Goal: Information Seeking & Learning: Learn about a topic

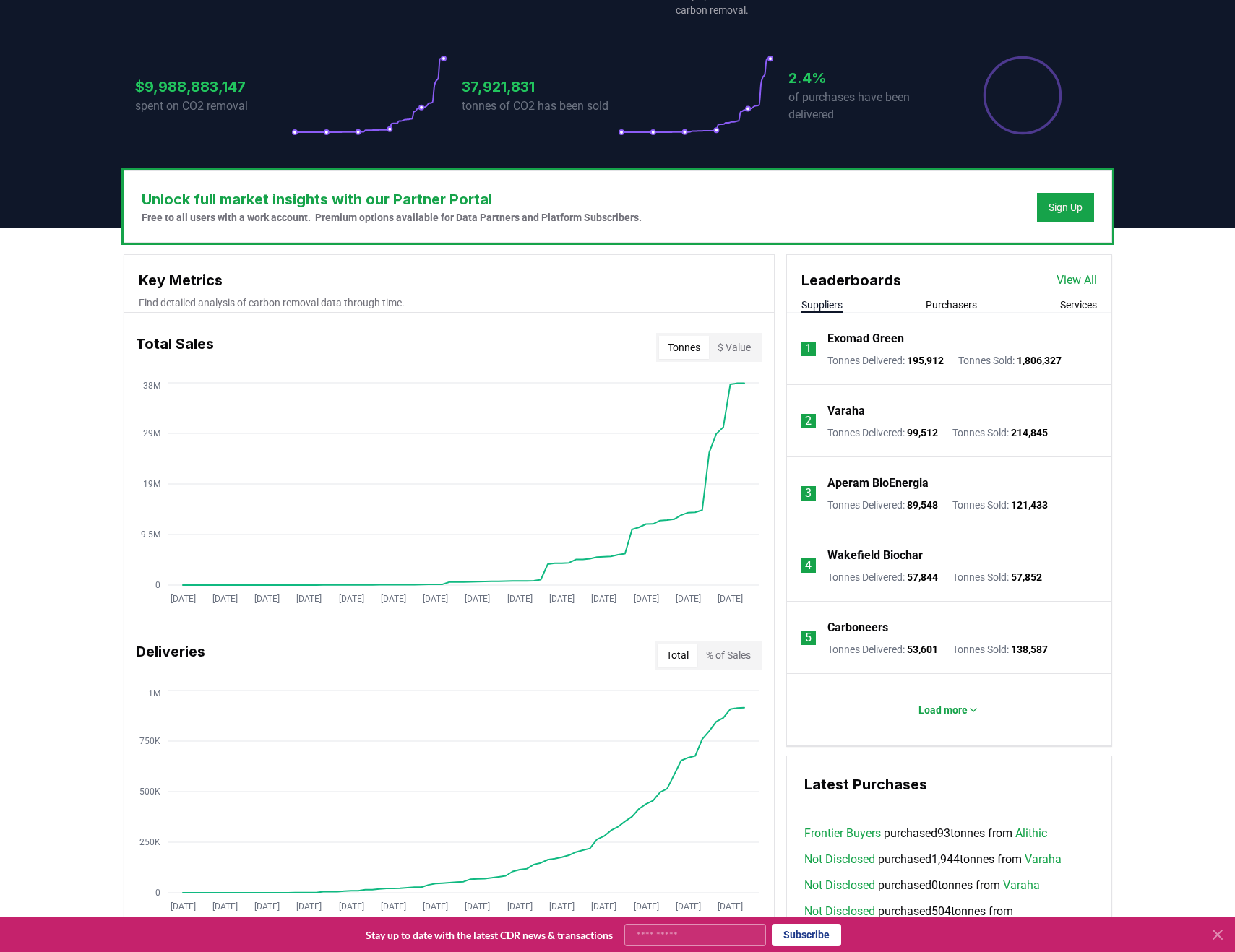
scroll to position [290, 0]
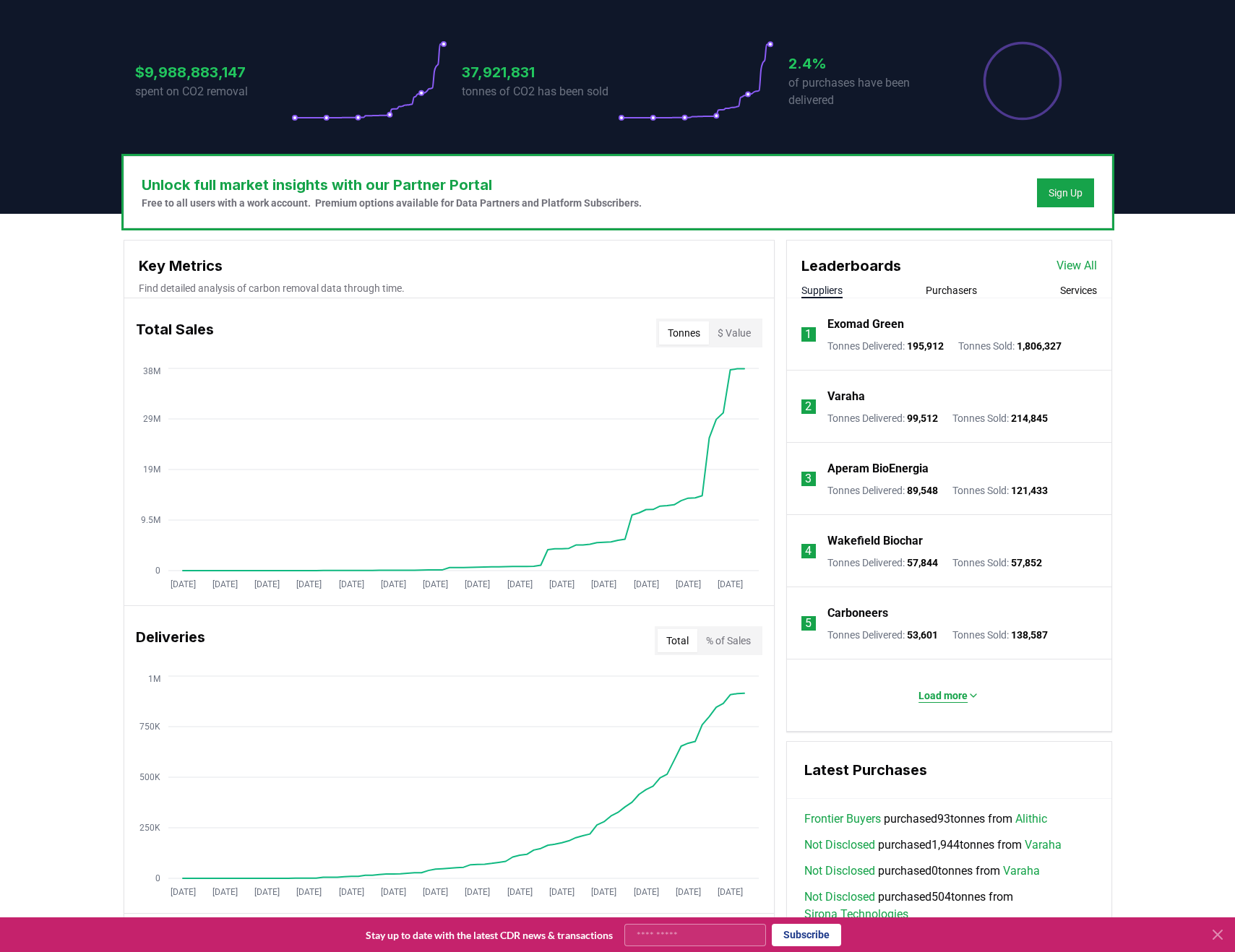
click at [940, 697] on p "Load more" at bounding box center [943, 695] width 49 height 14
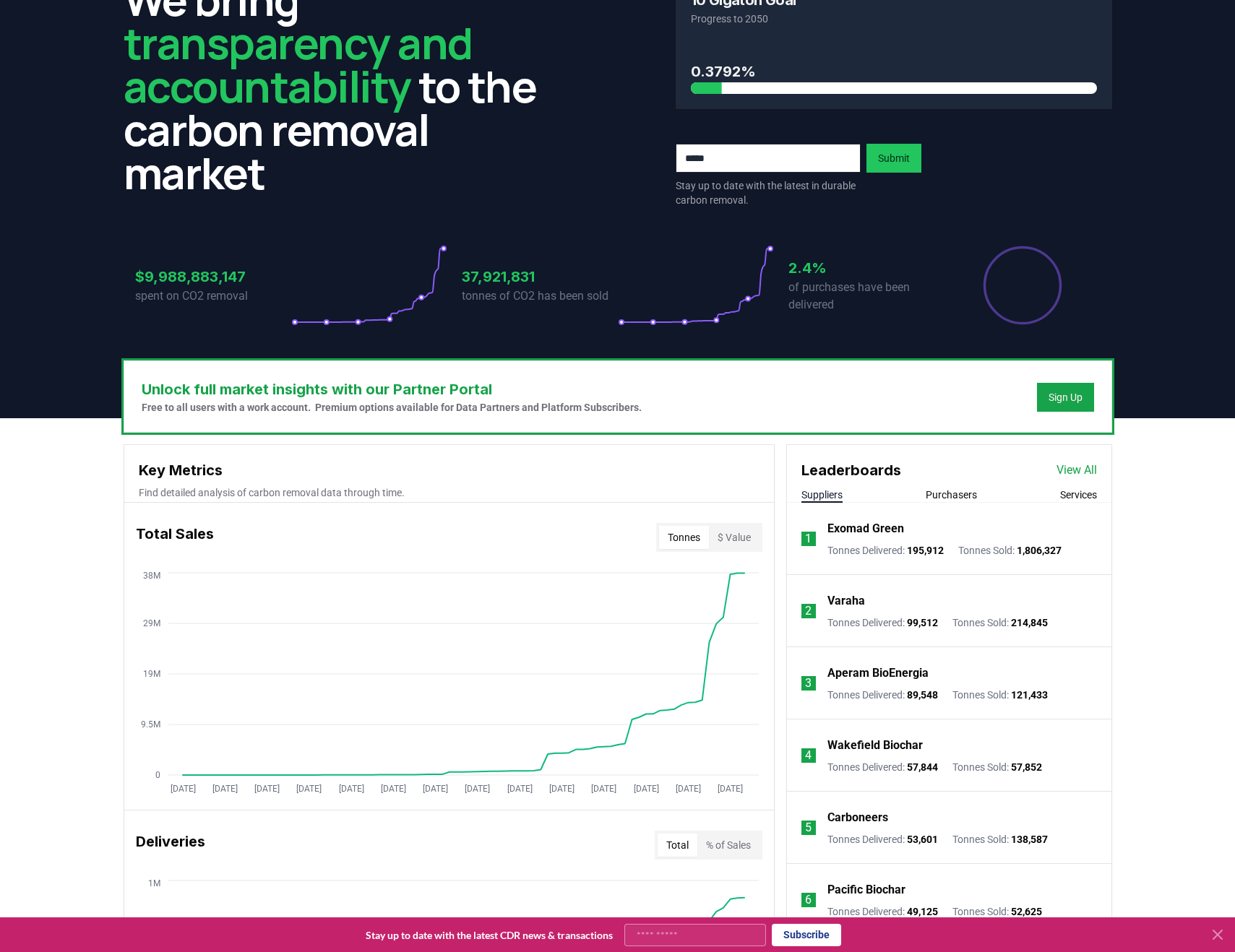
scroll to position [0, 0]
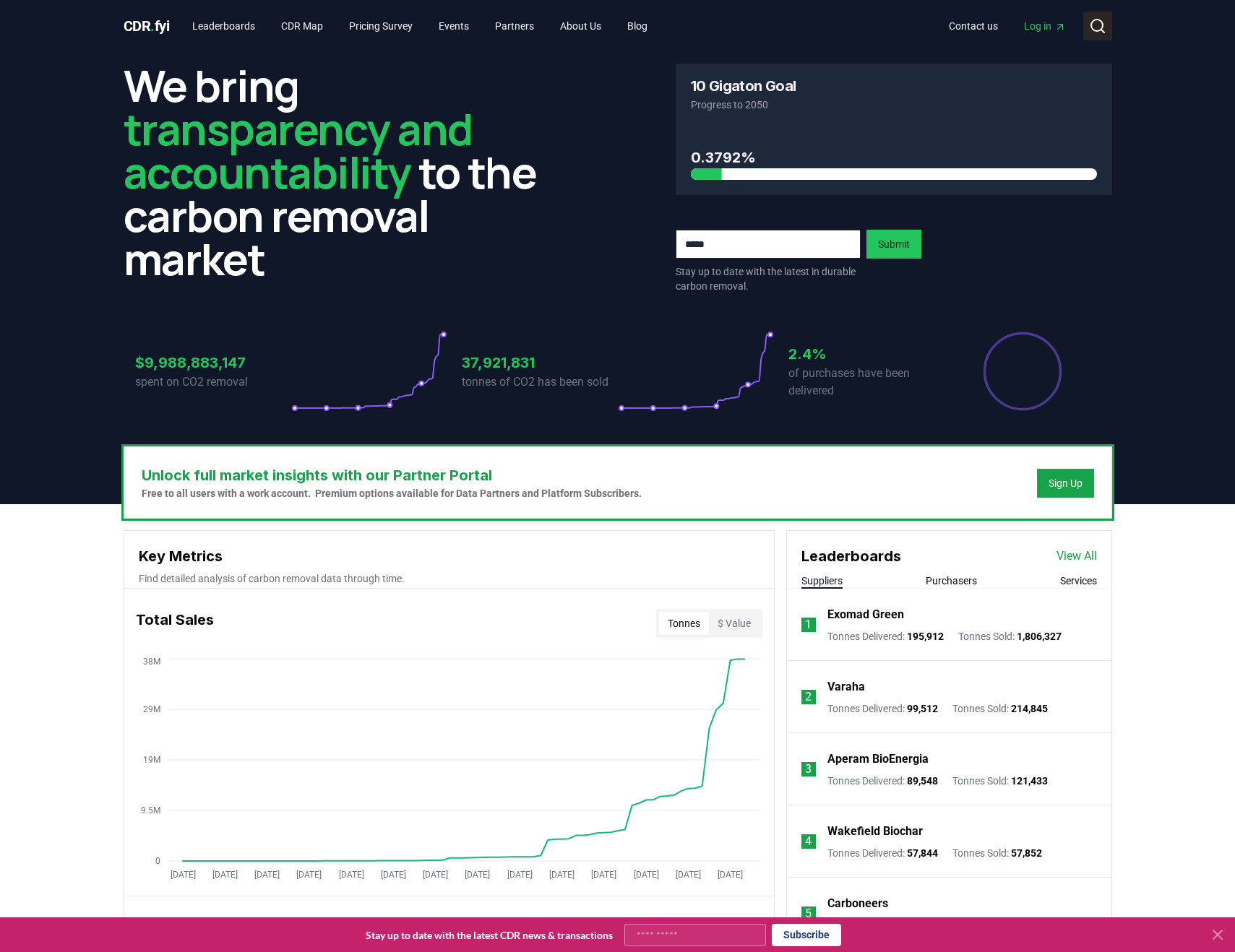
click at [1100, 28] on circle at bounding box center [1096, 25] width 11 height 11
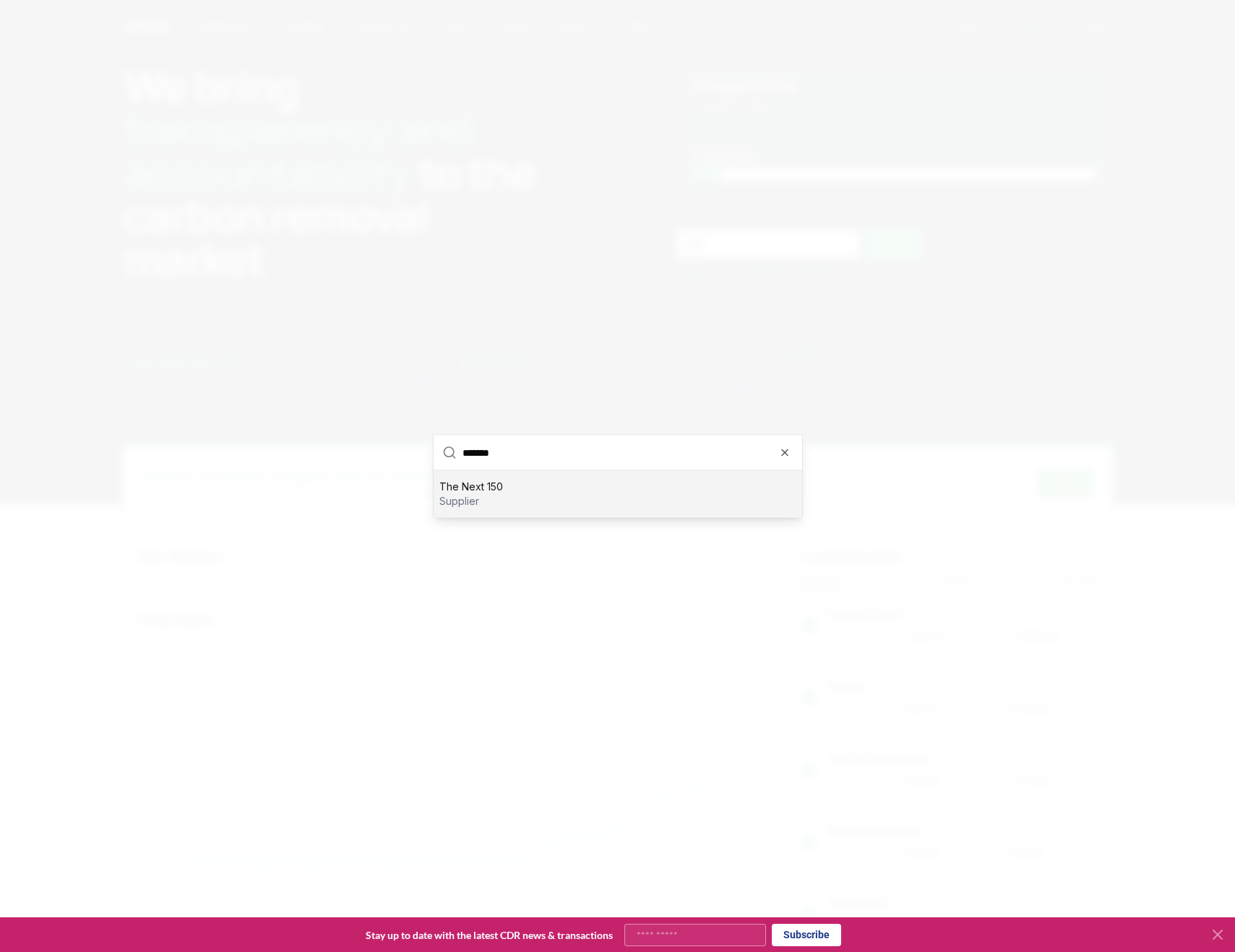
type input "*******"
click at [486, 487] on p "The Next 150" at bounding box center [471, 486] width 64 height 14
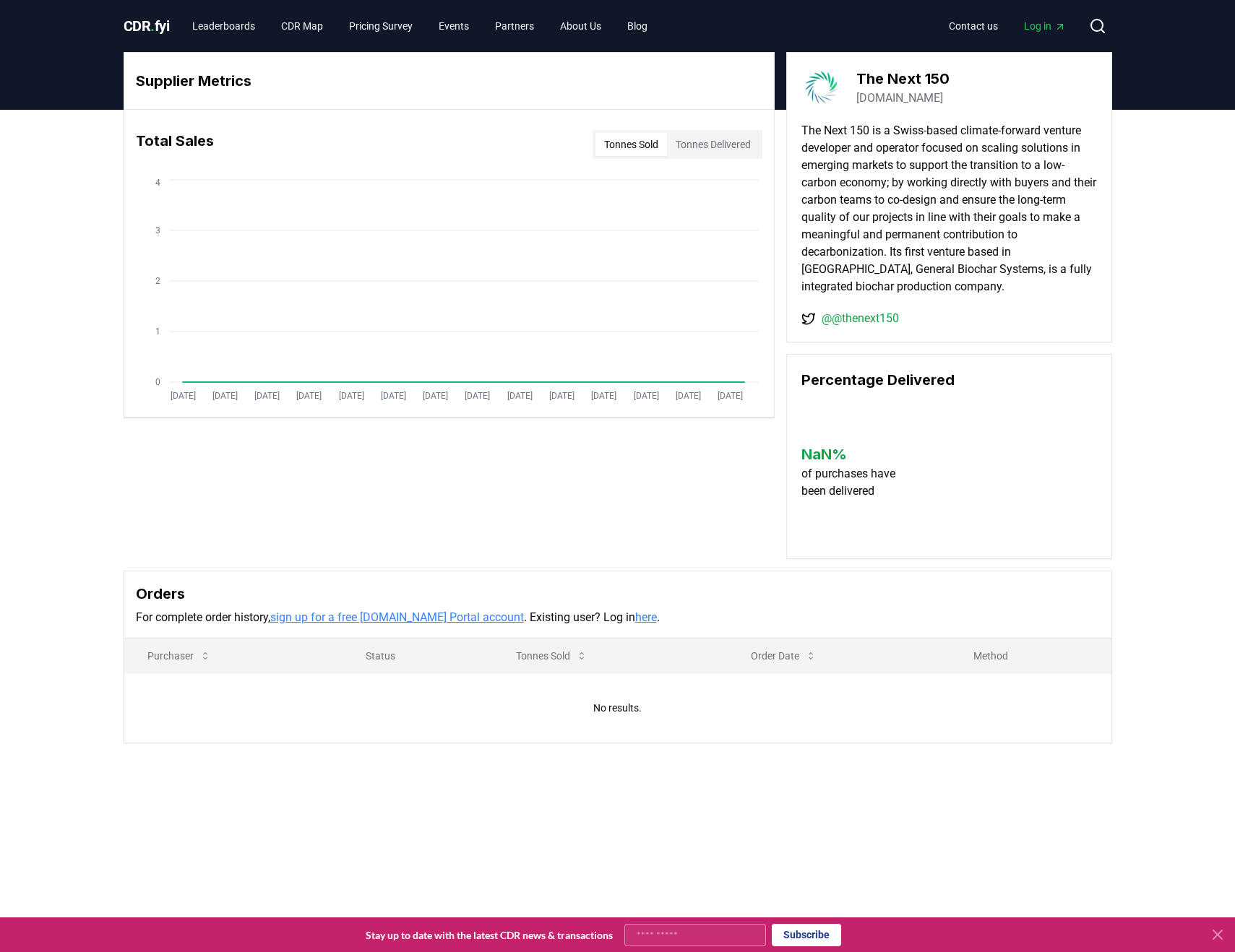
click at [494, 511] on div "Supplier Metrics Total Sales Tonnes Sold Tonnes Delivered [DATE] [DATE] [DATE] …" at bounding box center [617, 305] width 988 height 507
click at [524, 504] on div "Supplier Metrics Total Sales Tonnes Sold Tonnes Delivered [DATE] [DATE] [DATE] …" at bounding box center [617, 305] width 988 height 507
click at [699, 145] on button "Tonnes Delivered" at bounding box center [713, 144] width 92 height 23
click at [574, 157] on div "Total Sales Tonnes Sold Tonnes Delivered" at bounding box center [449, 144] width 649 height 52
click at [596, 144] on button "Tonnes Sold" at bounding box center [631, 144] width 71 height 23
